Goal: Check status: Check status

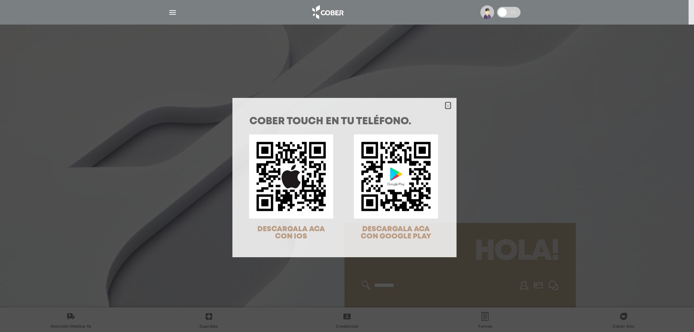
click at [445, 108] on icon "Close" at bounding box center [447, 105] width 5 height 5
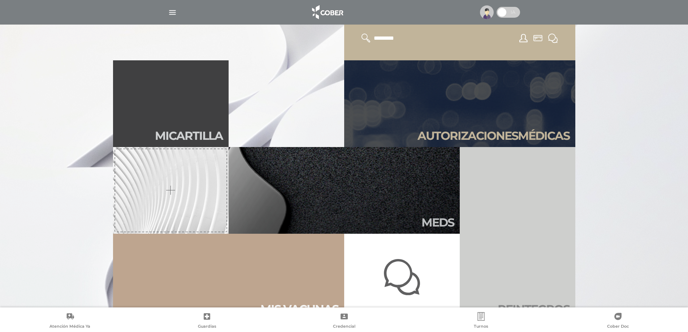
scroll to position [253, 0]
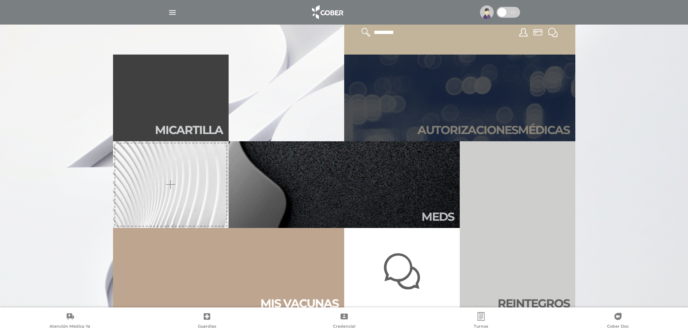
click at [449, 130] on h2 "Autori zaciones médicas" at bounding box center [494, 130] width 152 height 14
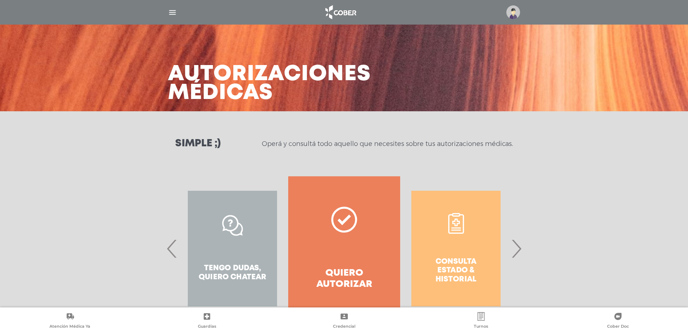
click at [519, 247] on span "›" at bounding box center [516, 248] width 14 height 39
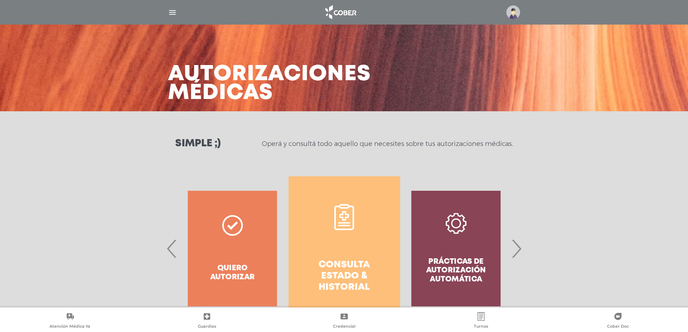
click at [359, 251] on link "Consulta estado & historial" at bounding box center [345, 248] width 112 height 145
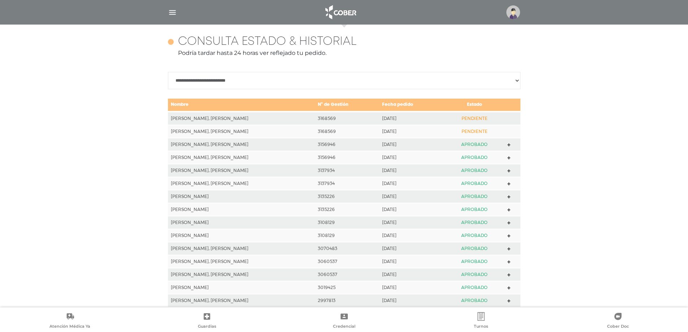
scroll to position [321, 0]
